Goal: Information Seeking & Learning: Find specific fact

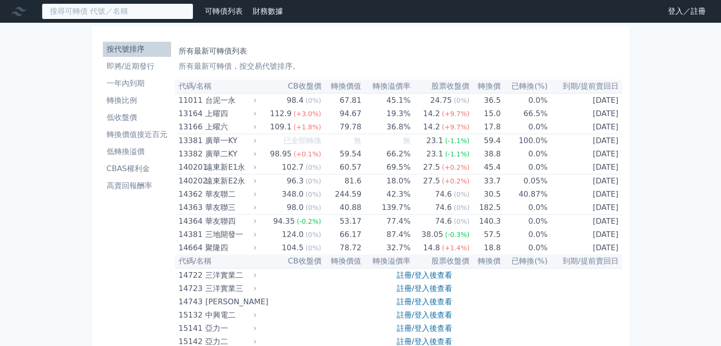
click at [89, 16] on input at bounding box center [118, 11] width 152 height 16
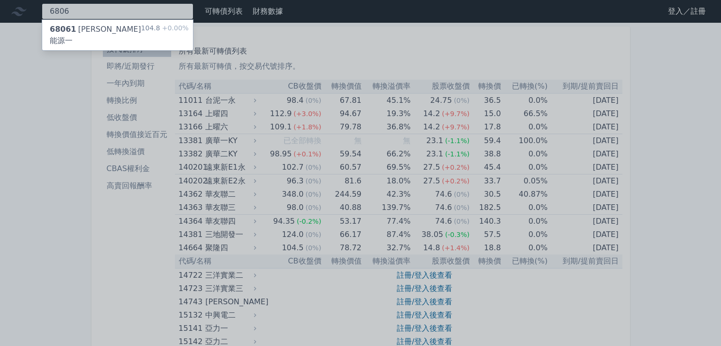
type input "6806"
click at [93, 16] on div at bounding box center [360, 173] width 721 height 346
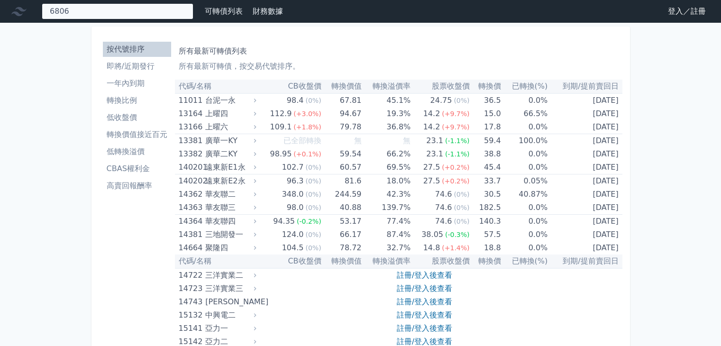
click at [97, 11] on div "6806 68061 森崴能源一 104.8 +0.00%" at bounding box center [118, 11] width 152 height 16
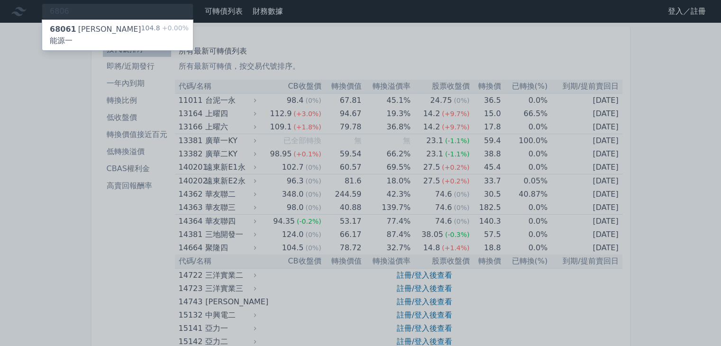
click at [97, 24] on div "68061 [PERSON_NAME]能源一" at bounding box center [96, 35] width 92 height 23
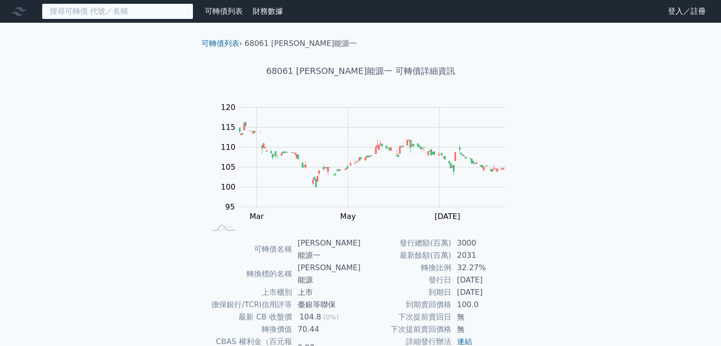
click at [114, 16] on input at bounding box center [118, 11] width 152 height 16
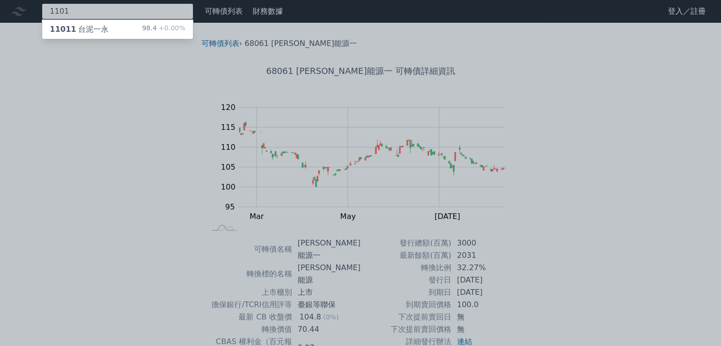
type input "1101"
click at [118, 27] on div "11011 台泥一永 98.4 +0.00%" at bounding box center [117, 29] width 151 height 19
